Goal: Transaction & Acquisition: Purchase product/service

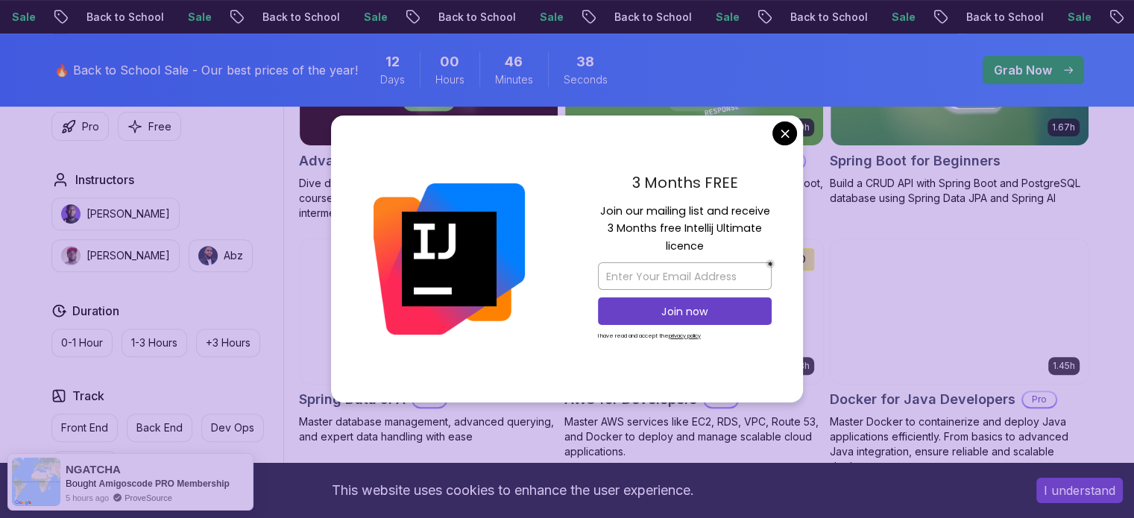
scroll to position [370, 0]
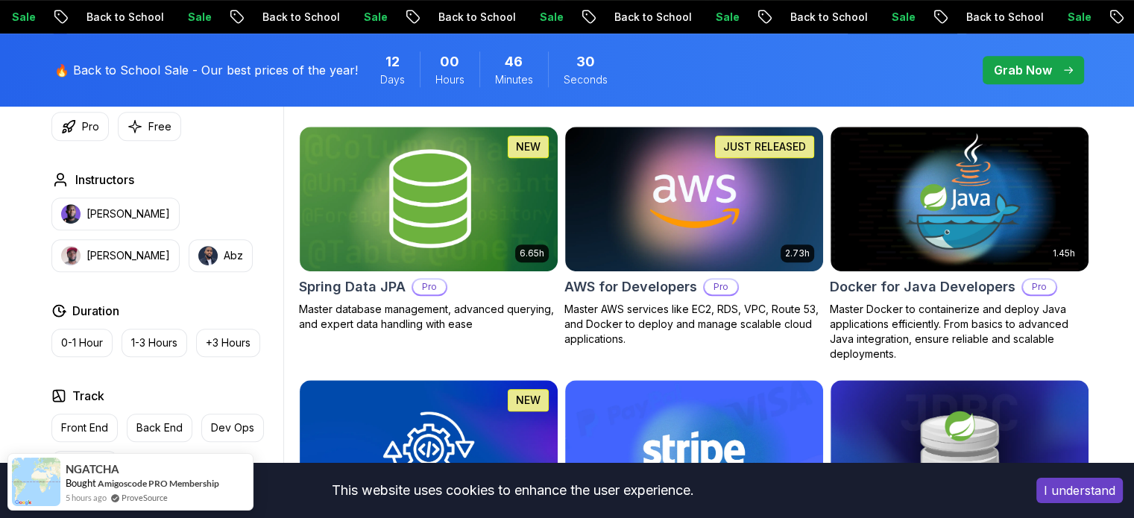
scroll to position [414, 0]
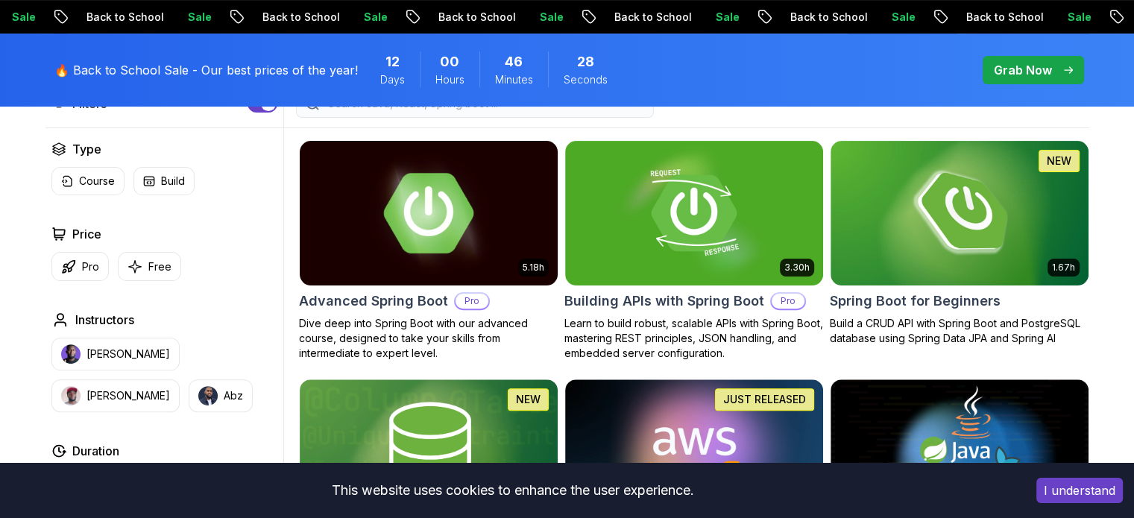
click at [363, 303] on h2 "Advanced Spring Boot" at bounding box center [373, 301] width 149 height 21
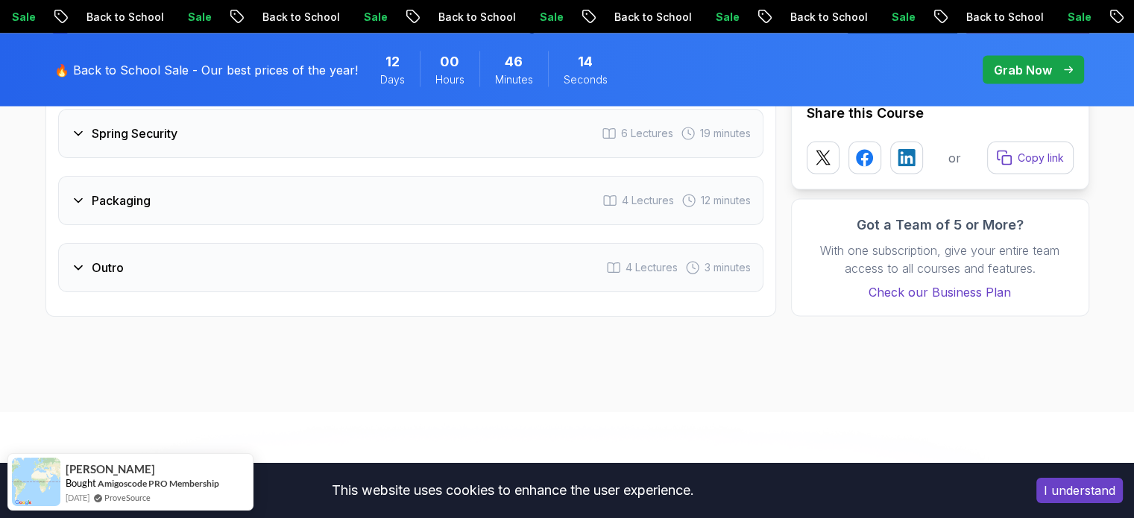
scroll to position [2885, 0]
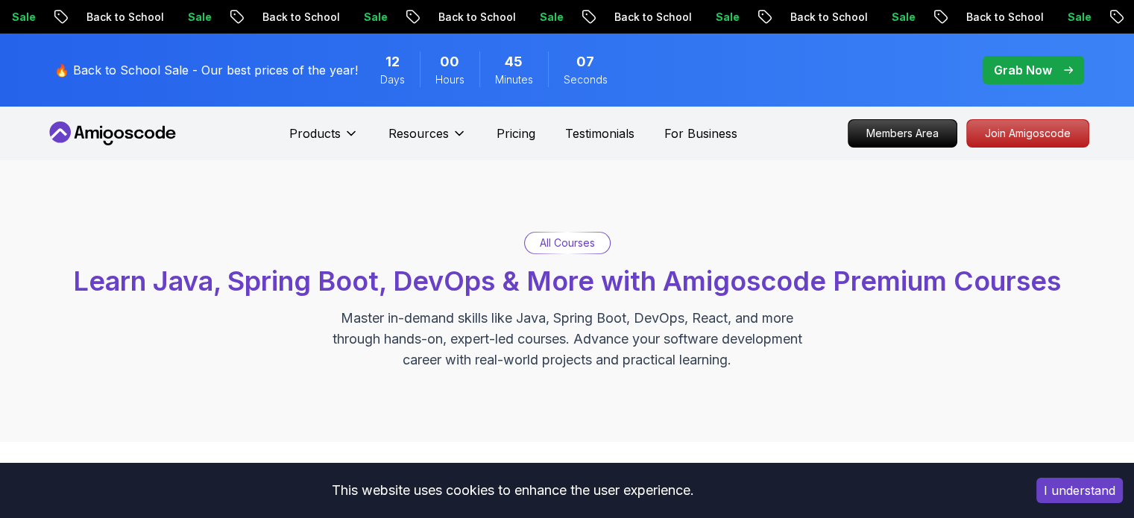
click at [587, 239] on p "All Courses" at bounding box center [567, 243] width 55 height 15
click at [564, 244] on p "All Courses" at bounding box center [567, 243] width 55 height 15
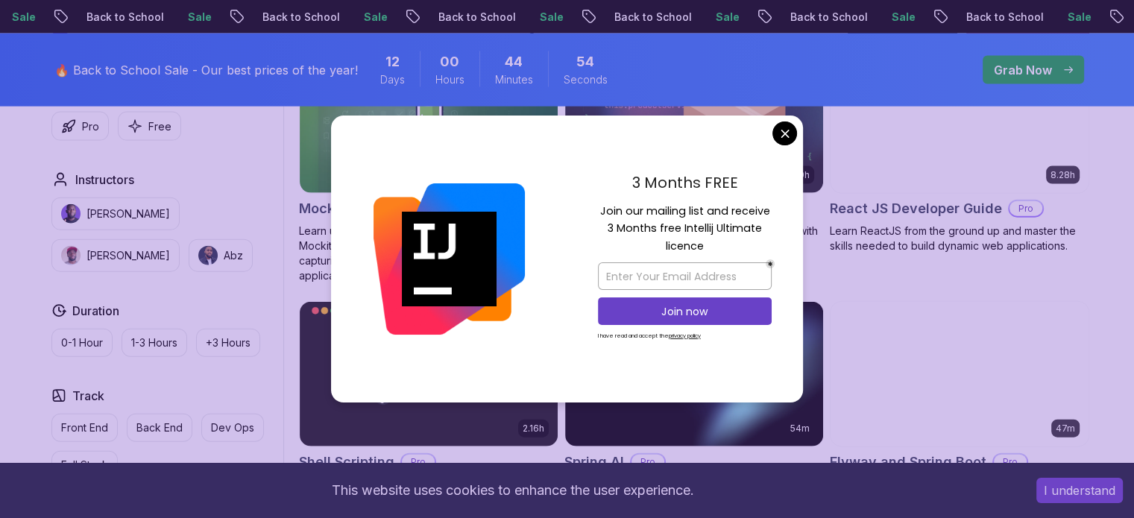
scroll to position [3375, 0]
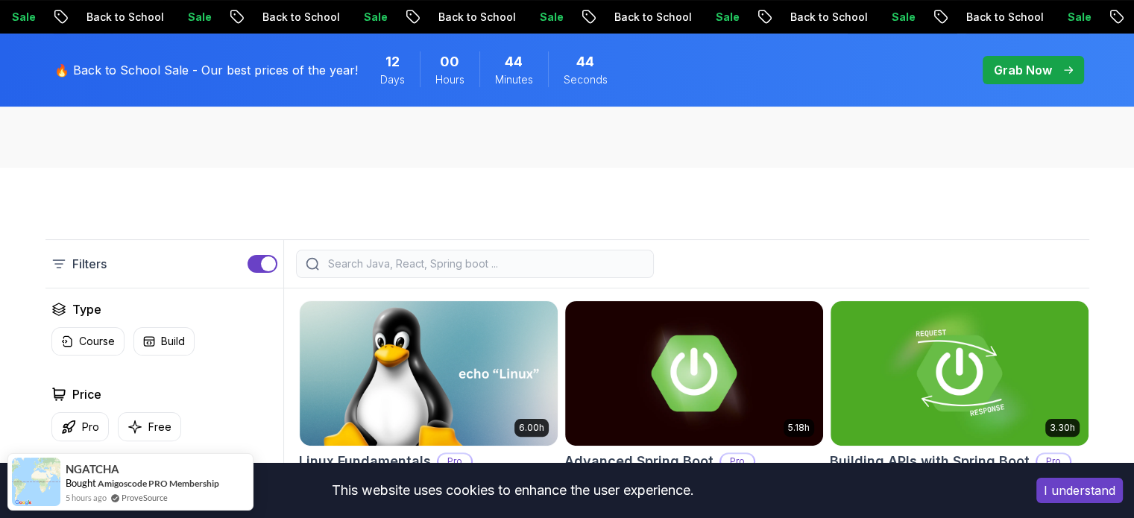
scroll to position [282, 0]
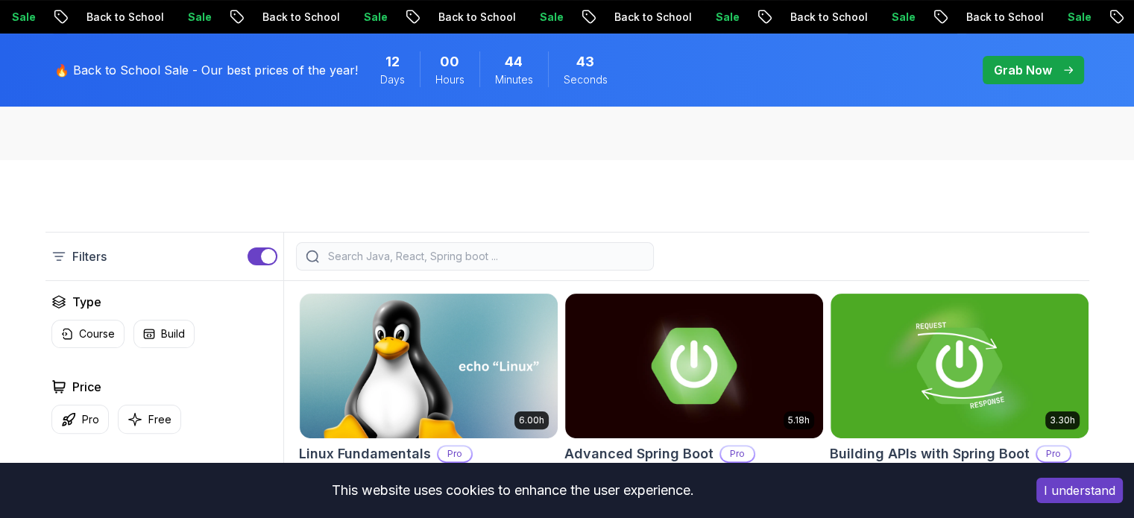
click at [614, 257] on input "search" at bounding box center [484, 256] width 319 height 15
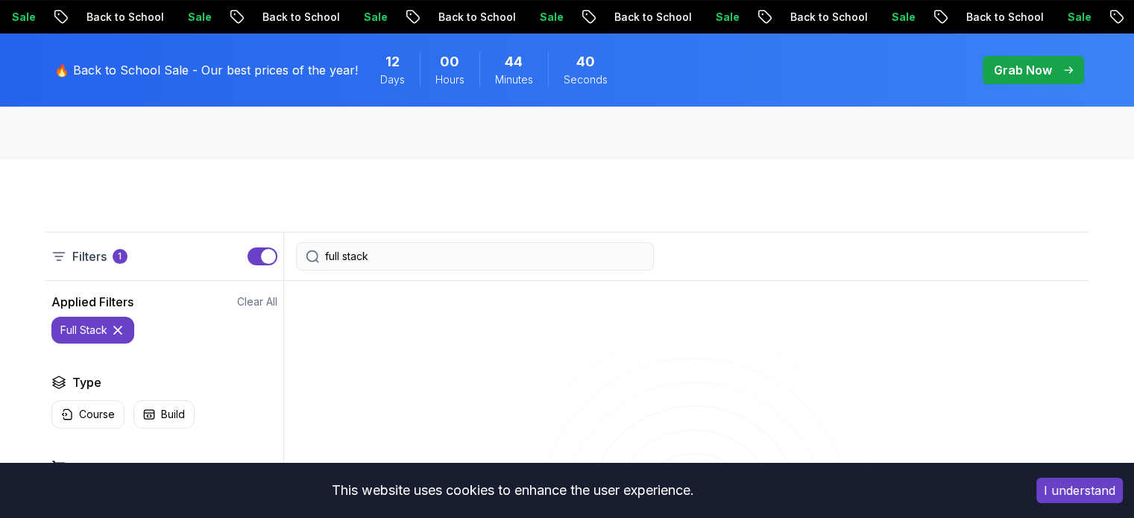
type input "full stack"
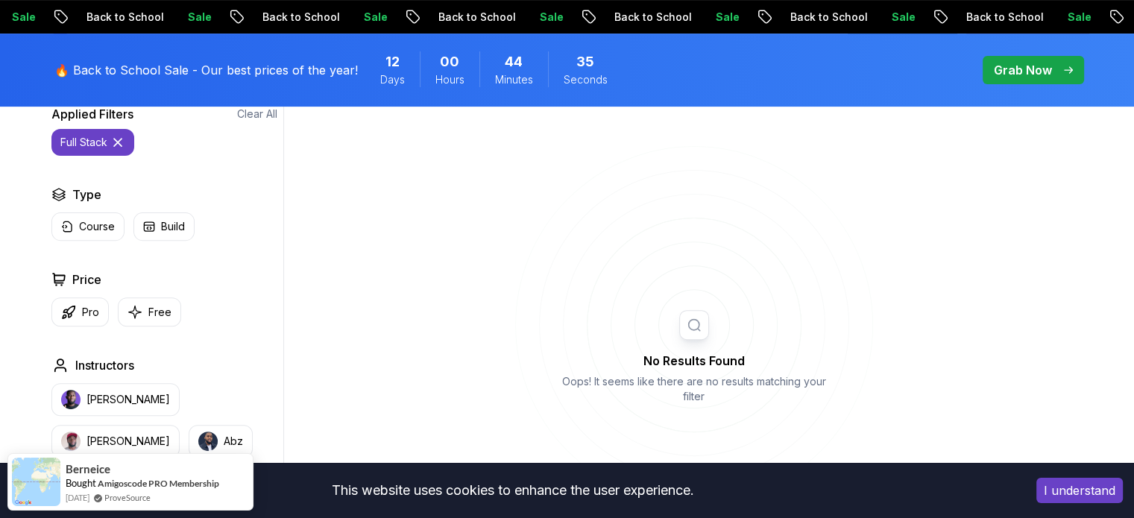
scroll to position [483, 0]
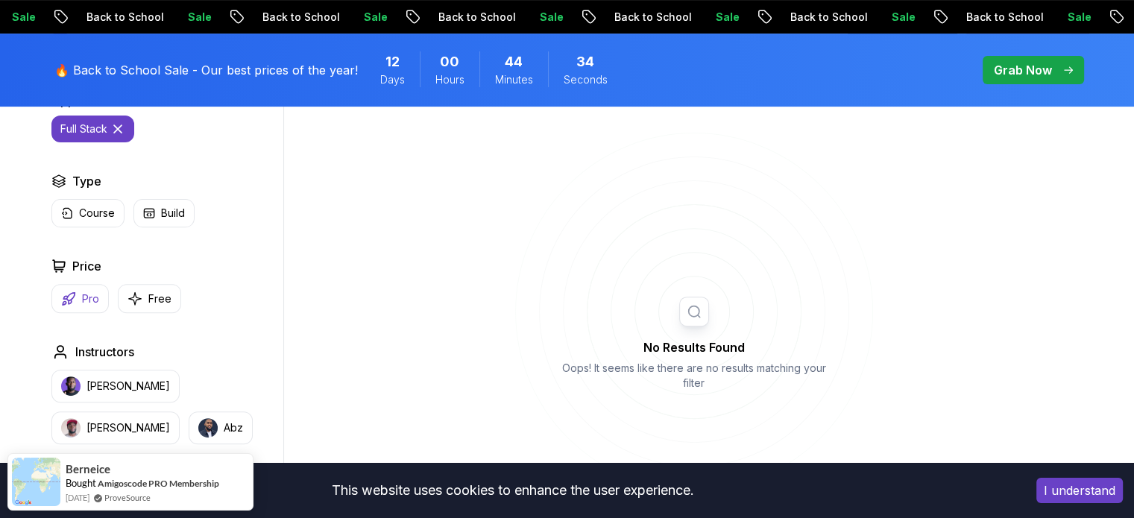
click at [83, 297] on p "Pro" at bounding box center [90, 298] width 17 height 15
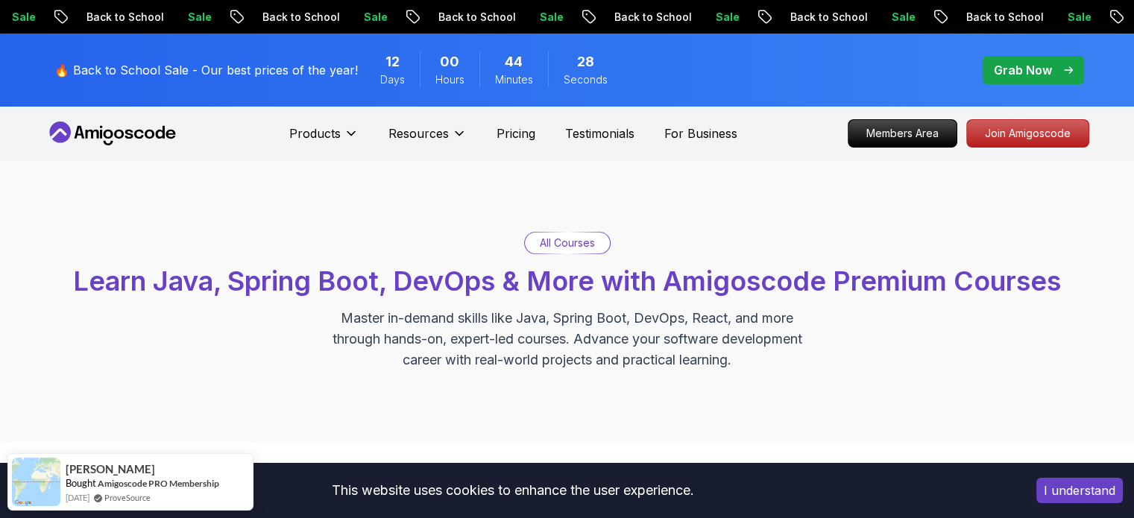
click at [1052, 62] on div "Grab Now" at bounding box center [1033, 70] width 79 height 18
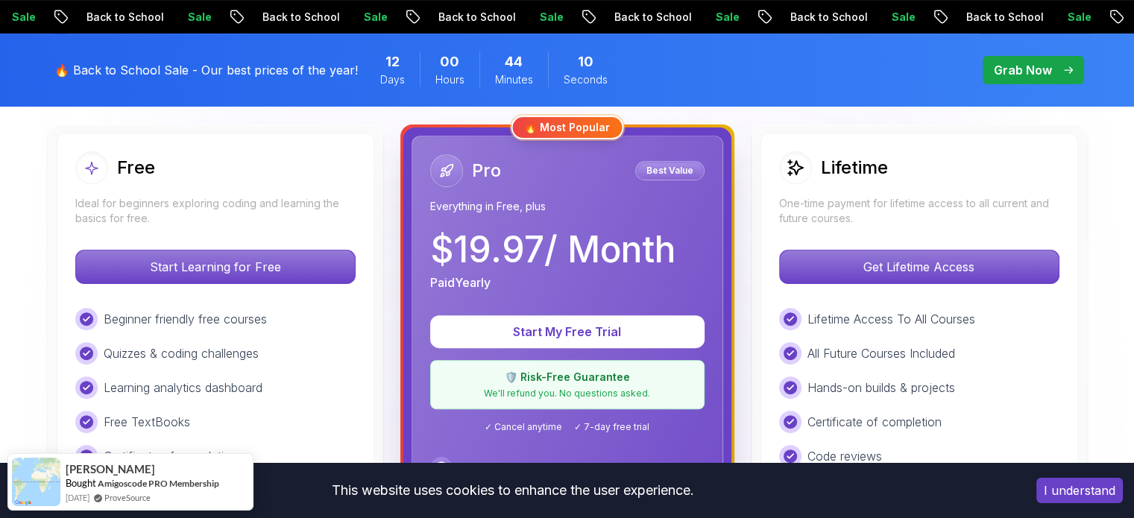
scroll to position [417, 0]
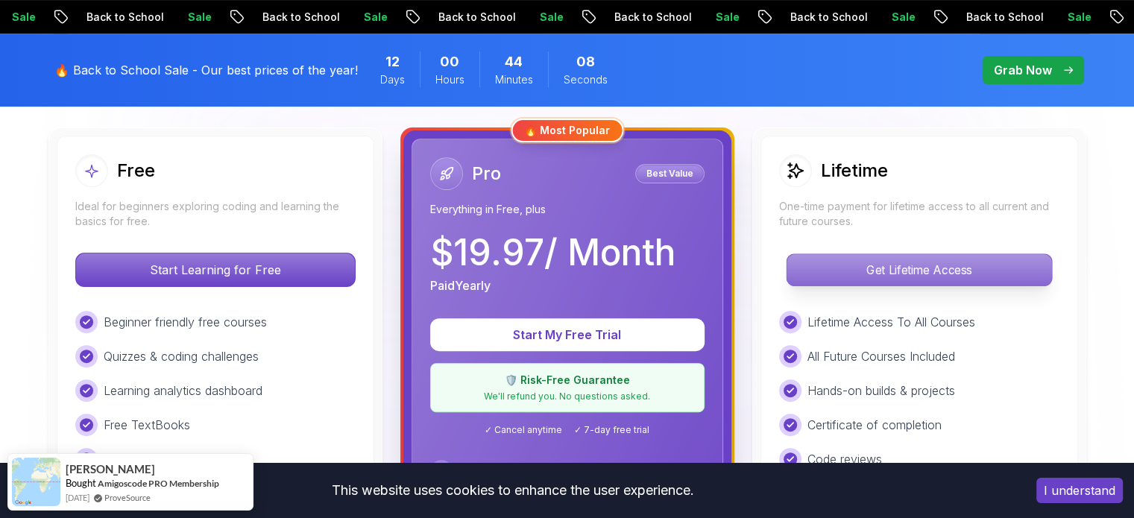
click at [924, 255] on p "Get Lifetime Access" at bounding box center [918, 269] width 265 height 31
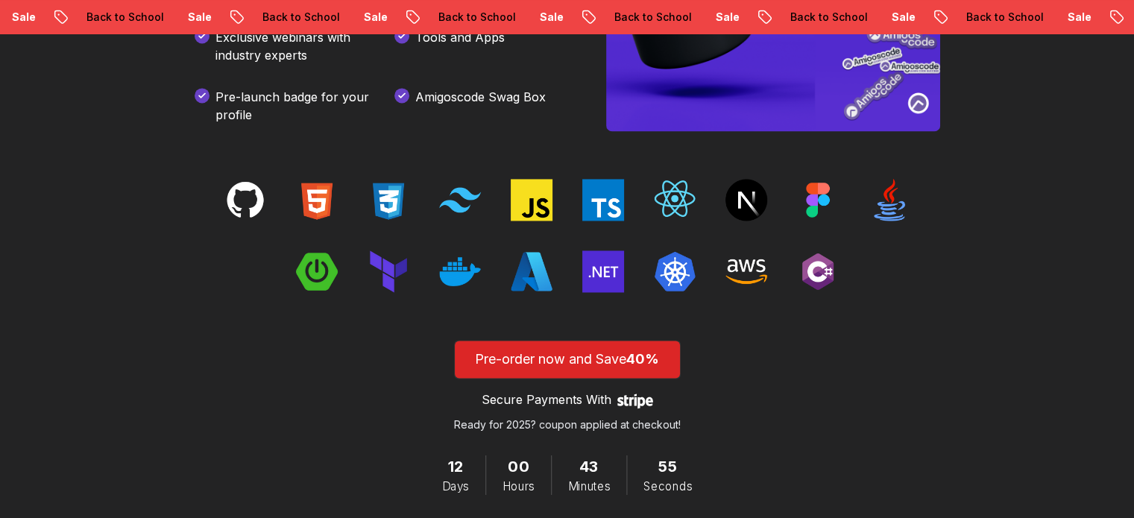
scroll to position [2004, 0]
